Goal: Use online tool/utility: Use online tool/utility

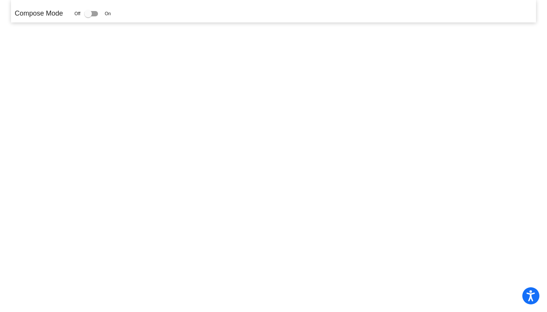
click at [92, 13] on div at bounding box center [88, 14] width 8 height 8
click at [88, 16] on input "checkbox" at bounding box center [88, 16] width 0 height 0
click at [86, 22] on div "Compose Mode Off On" at bounding box center [273, 11] width 525 height 22
click at [92, 13] on div at bounding box center [88, 14] width 8 height 8
click at [88, 16] on input "checkbox" at bounding box center [88, 16] width 0 height 0
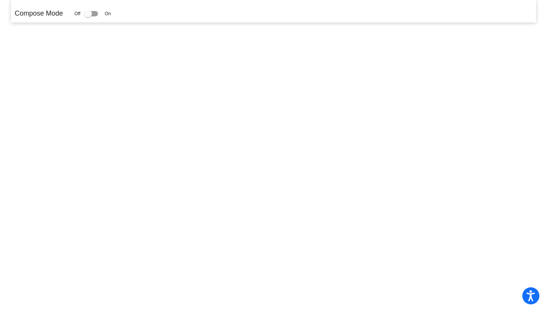
click at [95, 13] on div at bounding box center [91, 13] width 14 height 5
click at [88, 16] on input "checkbox" at bounding box center [88, 16] width 0 height 0
click at [95, 13] on div at bounding box center [91, 13] width 14 height 5
click at [88, 16] on input "checkbox" at bounding box center [88, 16] width 0 height 0
checkbox input "false"
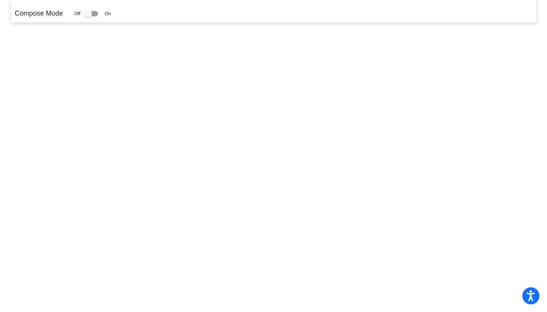
click at [169, 73] on mat-sidenav-content "Compose Mode Off On" at bounding box center [273, 156] width 547 height 312
